Goal: Check status: Check status

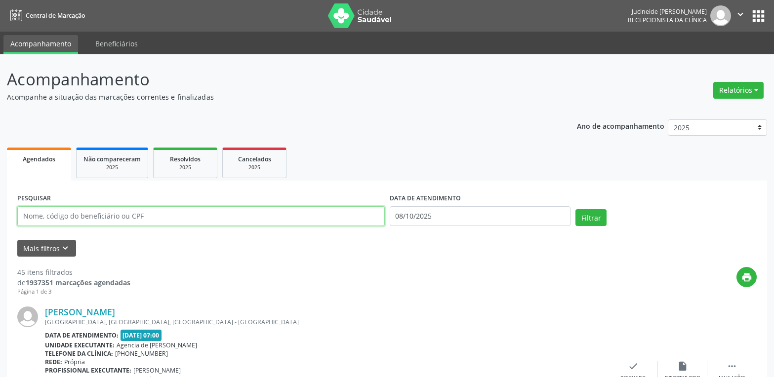
click at [137, 218] on input "text" at bounding box center [200, 216] width 367 height 20
type input "39060691415"
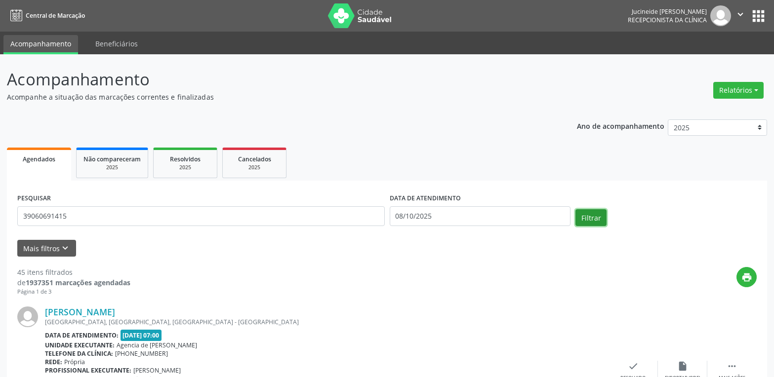
click at [585, 216] on button "Filtrar" at bounding box center [590, 217] width 31 height 17
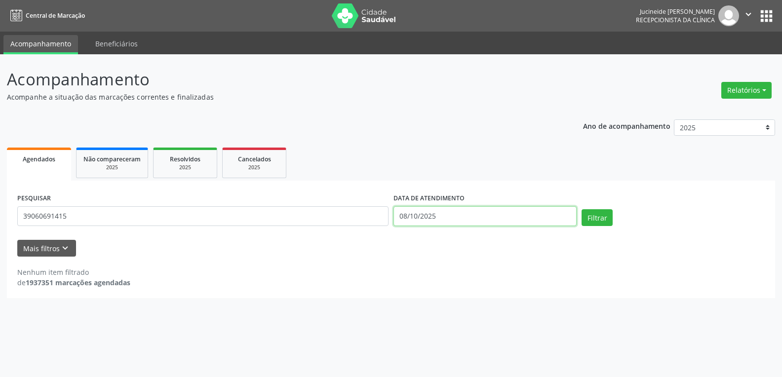
click at [483, 216] on input "08/10/2025" at bounding box center [485, 216] width 183 height 20
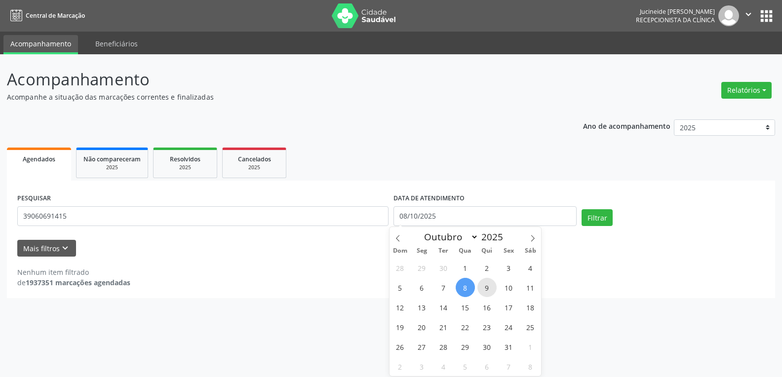
click at [483, 287] on span "9" at bounding box center [486, 287] width 19 height 19
type input "09/10/2025"
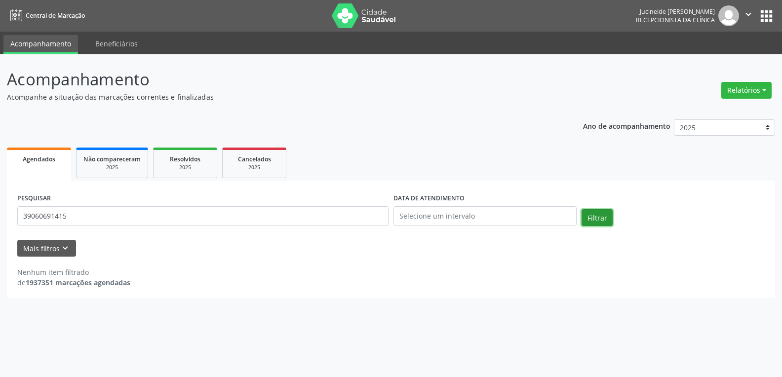
click at [609, 217] on button "Filtrar" at bounding box center [597, 217] width 31 height 17
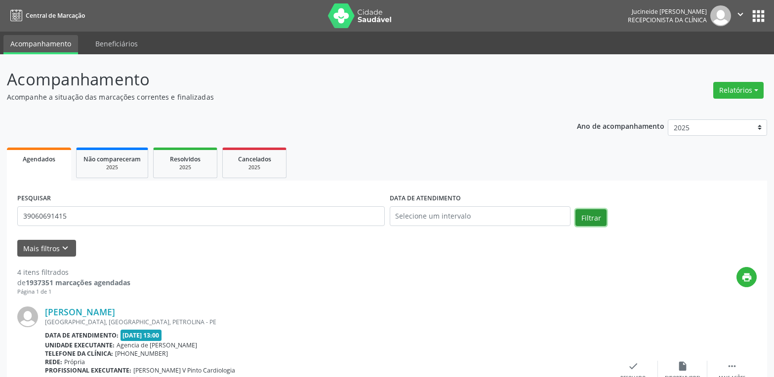
click at [590, 216] on button "Filtrar" at bounding box center [590, 217] width 31 height 17
click at [97, 165] on div "2025" at bounding box center [111, 167] width 57 height 7
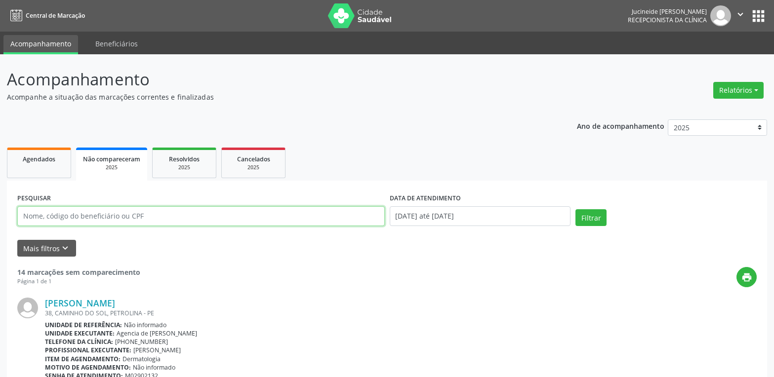
click at [303, 219] on input "text" at bounding box center [200, 216] width 367 height 20
type input "[PERSON_NAME]"
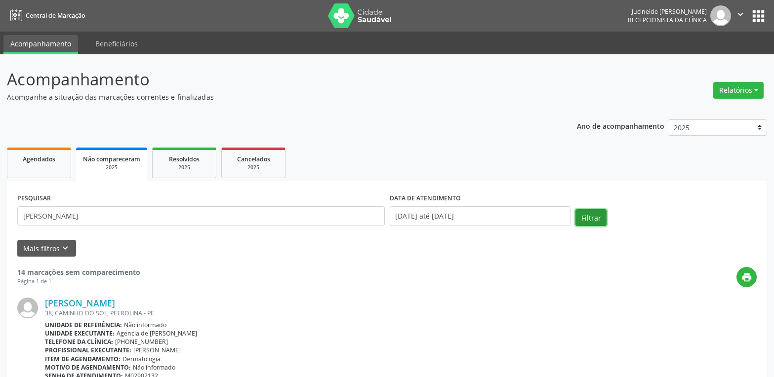
click at [587, 219] on button "Filtrar" at bounding box center [590, 217] width 31 height 17
